Goal: Task Accomplishment & Management: Use online tool/utility

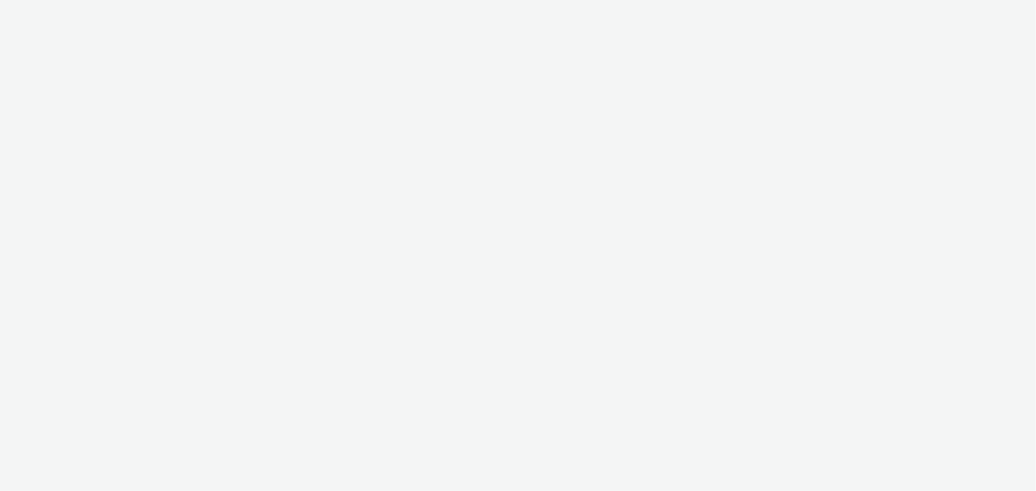
select select "b1b940d3-d05b-48b5-821e-f328c33b988b"
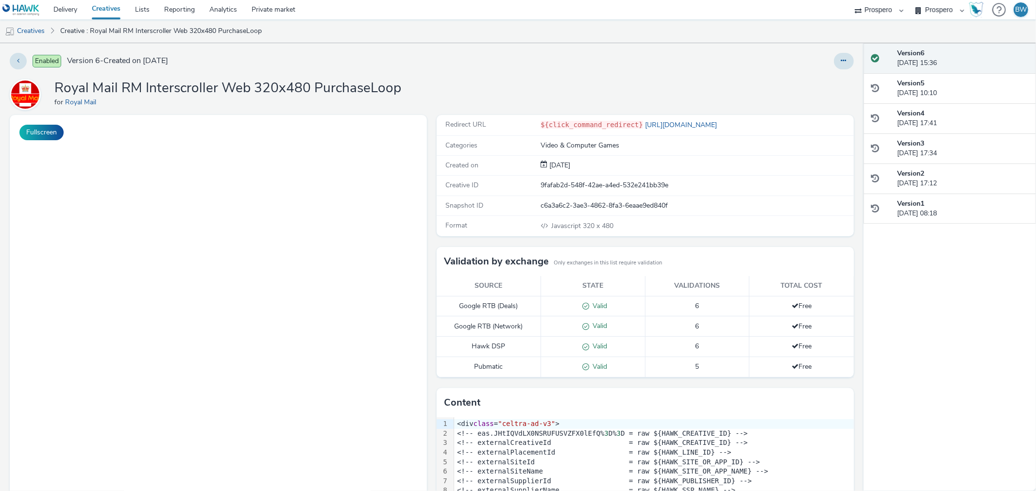
click at [437, 225] on div "Format Javascript 320 x 480" at bounding box center [645, 226] width 417 height 20
click at [424, 245] on div "Fullscreen" at bounding box center [221, 344] width 422 height 459
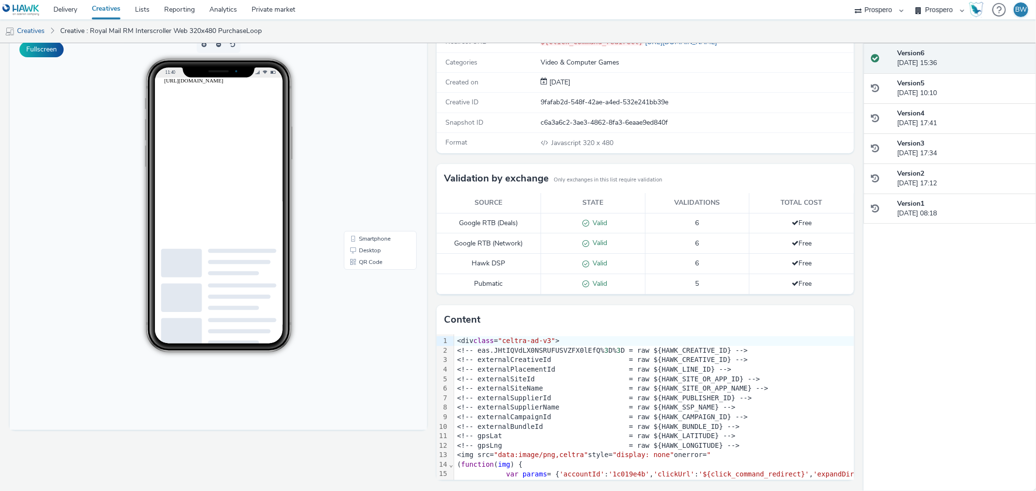
click at [281, 86] on html "Advertisement Scroll to continue with content https://cdn.doubleverify.com/dvbm…" at bounding box center [241, 82] width 155 height 9
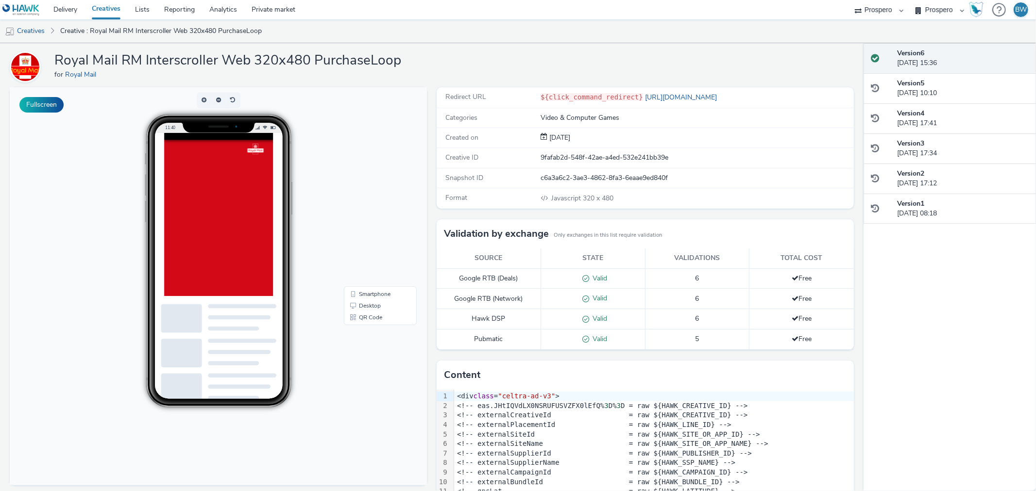
scroll to position [27, 0]
click at [252, 219] on div at bounding box center [682, 380] width 1036 height 492
click at [225, 253] on div at bounding box center [682, 380] width 1036 height 492
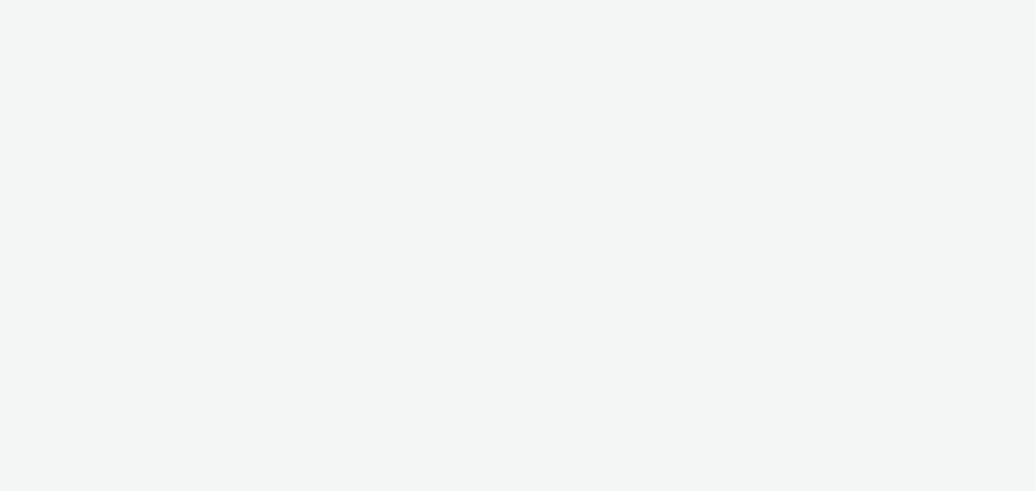
select select "b1b940d3-d05b-48b5-821e-f328c33b988b"
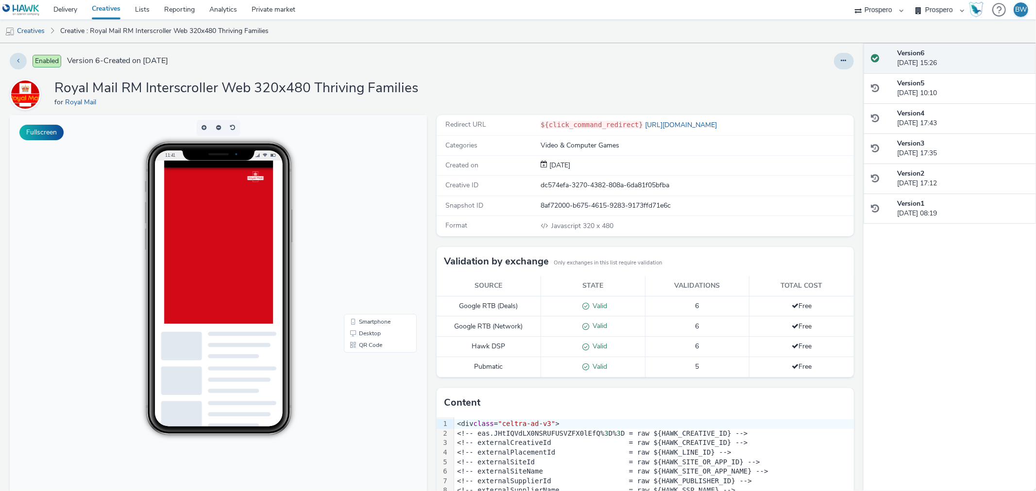
click at [235, 218] on div at bounding box center [682, 407] width 1036 height 492
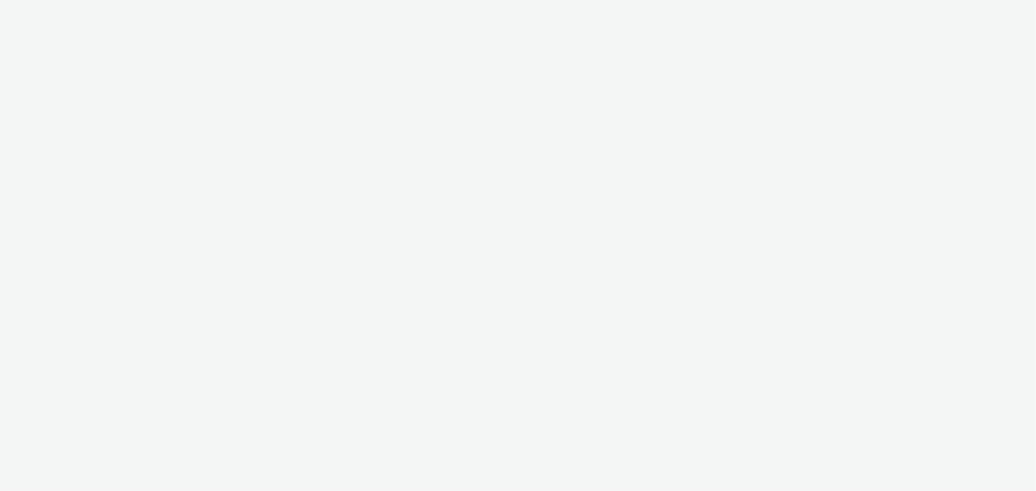
select select "b1b940d3-d05b-48b5-821e-f328c33b988b"
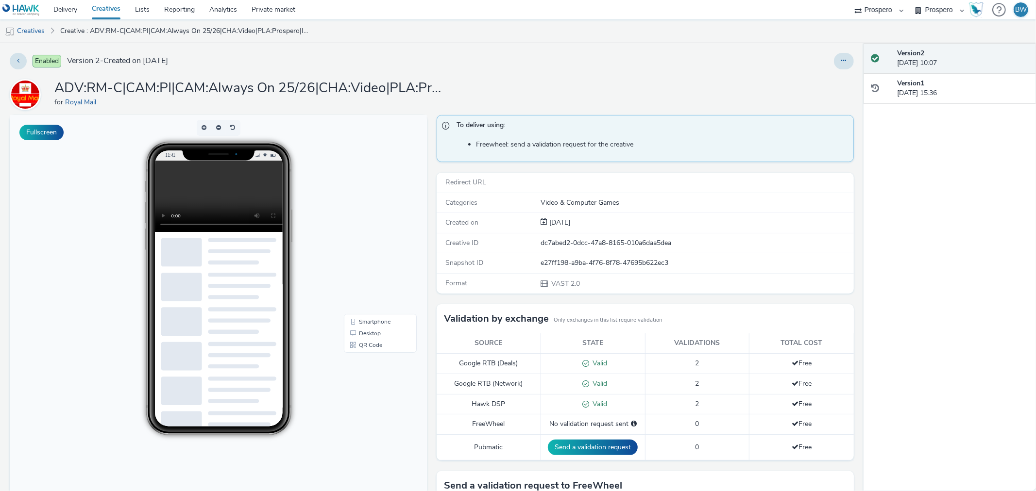
click at [432, 225] on div "To deliver using: Freewheel: send a validation request for the creative Redirec…" at bounding box center [643, 374] width 422 height 518
click at [193, 183] on video at bounding box center [225, 196] width 143 height 71
click at [185, 178] on video at bounding box center [225, 196] width 143 height 71
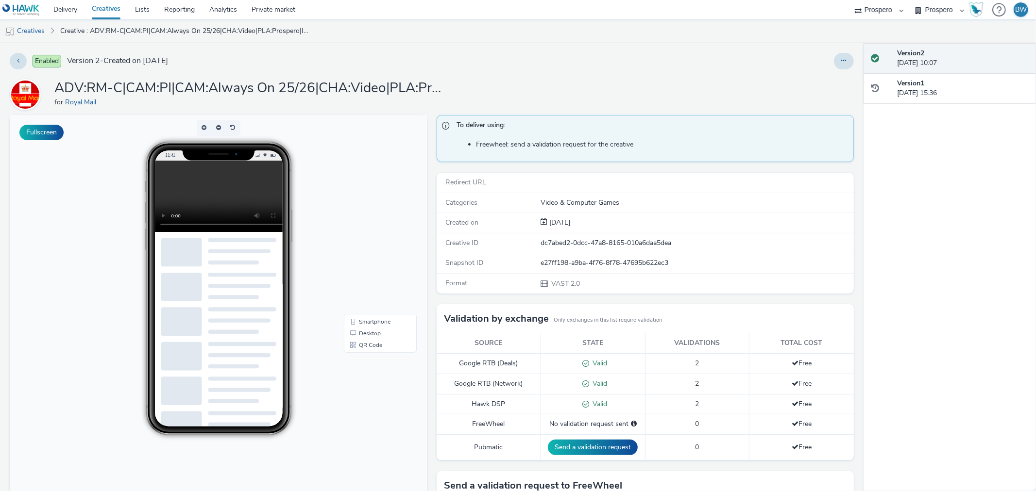
click at [185, 178] on video at bounding box center [225, 196] width 143 height 71
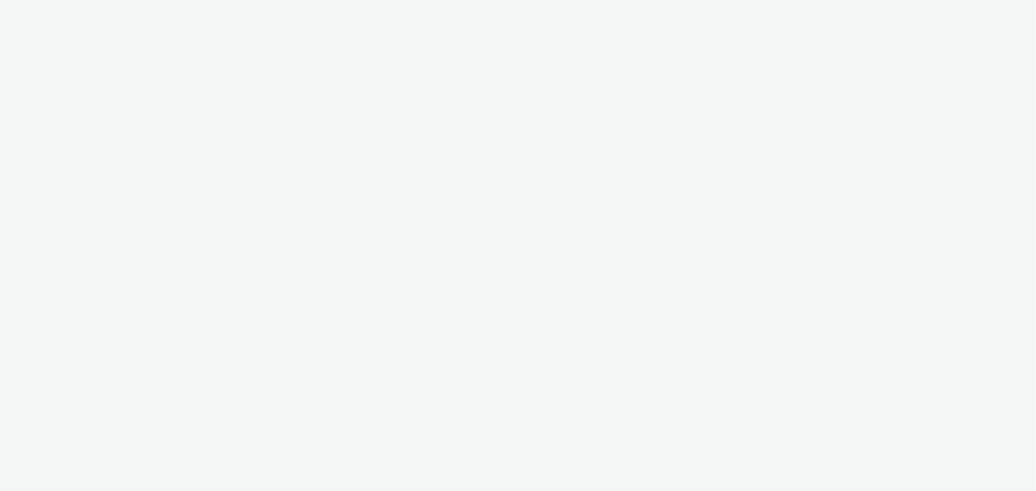
select select "b1b940d3-d05b-48b5-821e-f328c33b988b"
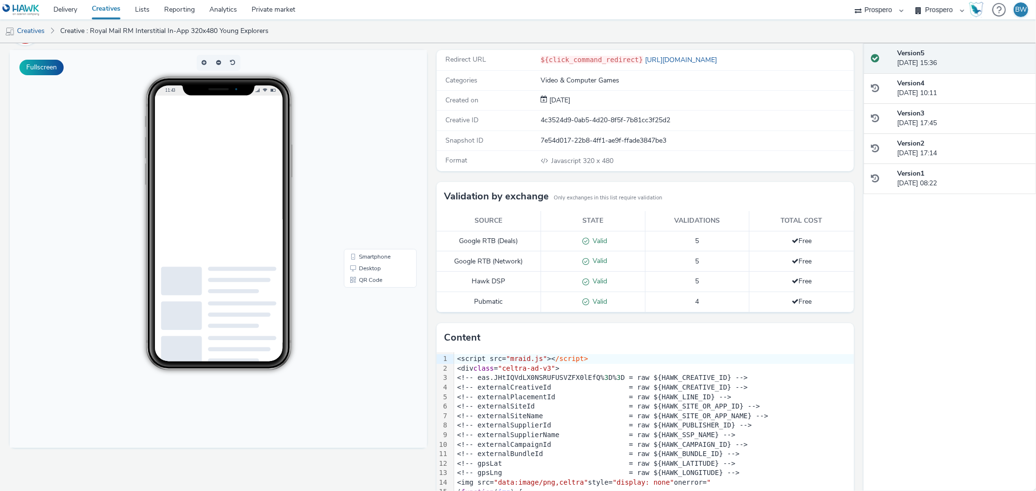
scroll to position [66, 0]
click at [432, 197] on div "Redirect URL ${click_command_redirect} https://send.royalmail.com/?dclid=COCMqs…" at bounding box center [643, 279] width 422 height 459
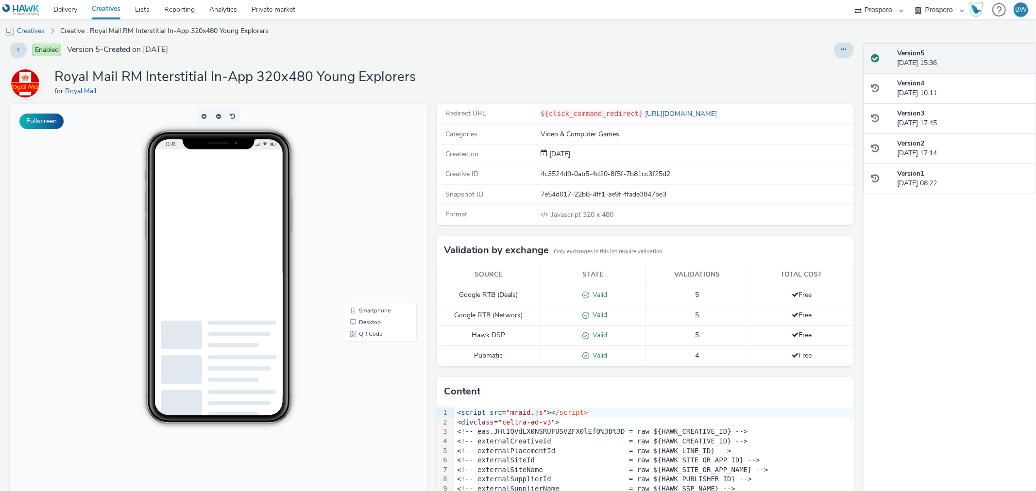
scroll to position [0, 0]
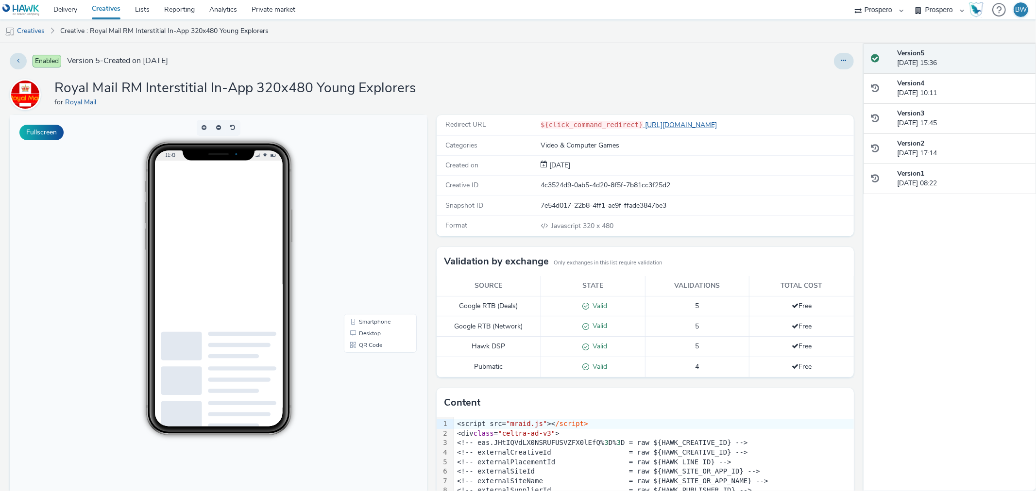
click at [657, 124] on link "[URL][DOMAIN_NAME]" at bounding box center [682, 124] width 78 height 9
click at [432, 230] on div "Redirect URL ${click_command_redirect} https://send.royalmail.com/?dclid=COCMqs…" at bounding box center [643, 344] width 422 height 459
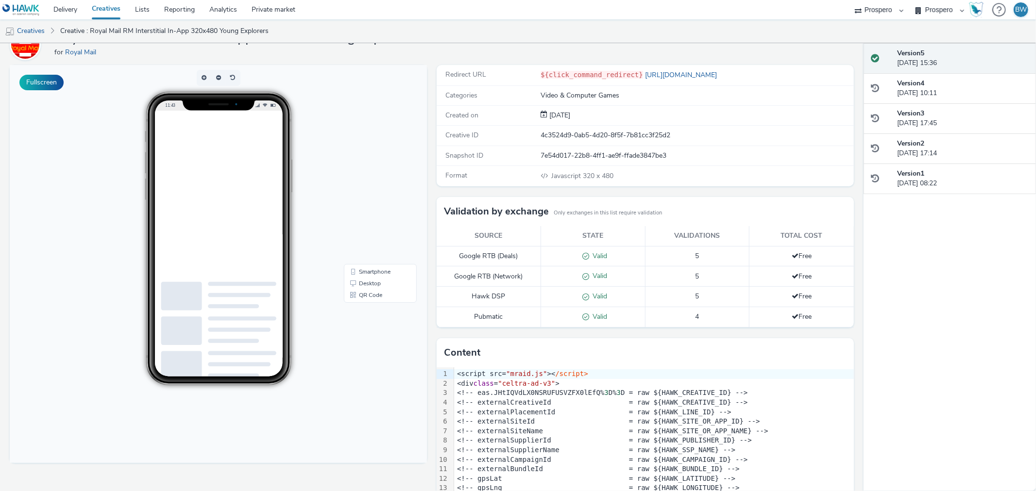
scroll to position [83, 0]
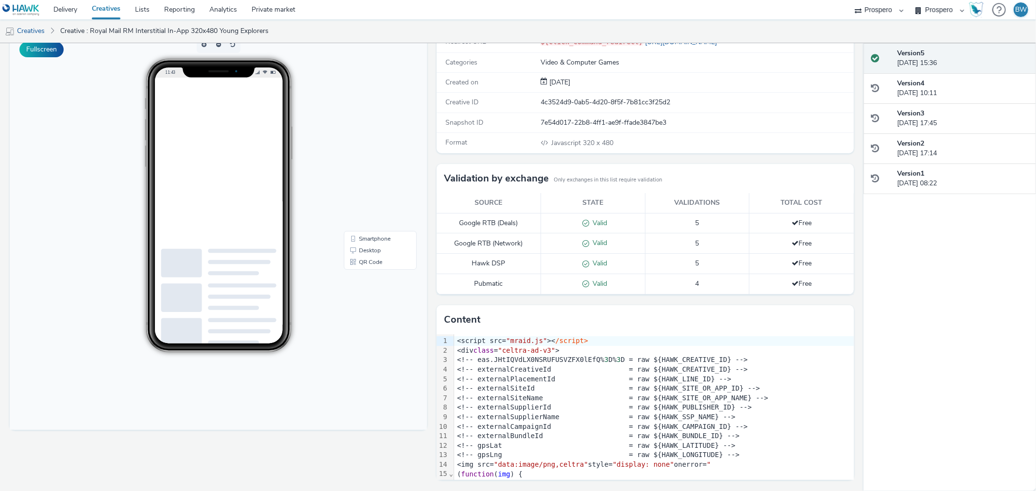
click at [432, 230] on div "Redirect URL ${click_command_redirect} https://send.royalmail.com/?dclid=COCMqs…" at bounding box center [643, 261] width 422 height 459
click at [424, 268] on div "Fullscreen" at bounding box center [221, 261] width 422 height 459
click at [370, 239] on link "Smartphone" at bounding box center [380, 239] width 69 height 12
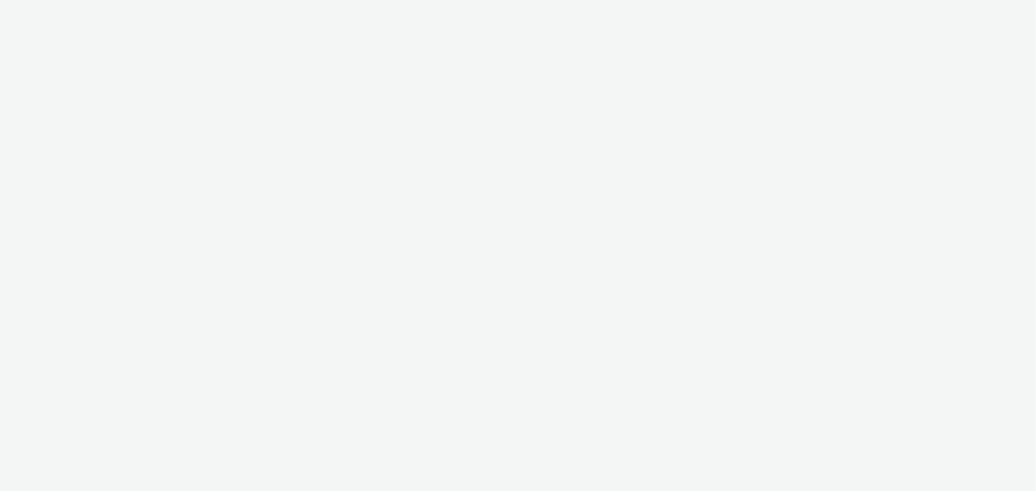
select select "b1b940d3-d05b-48b5-821e-f328c33b988b"
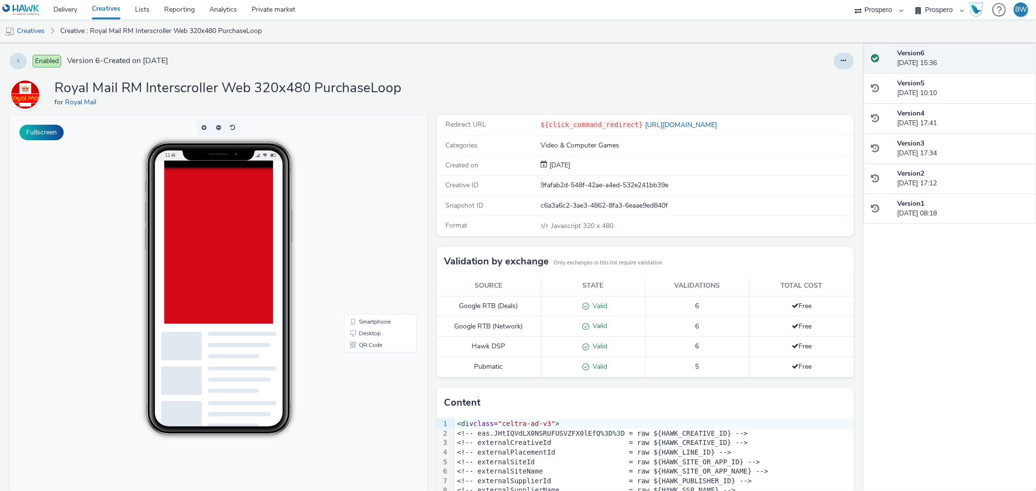
click at [269, 269] on div at bounding box center [682, 407] width 1036 height 492
